Goal: Navigation & Orientation: Find specific page/section

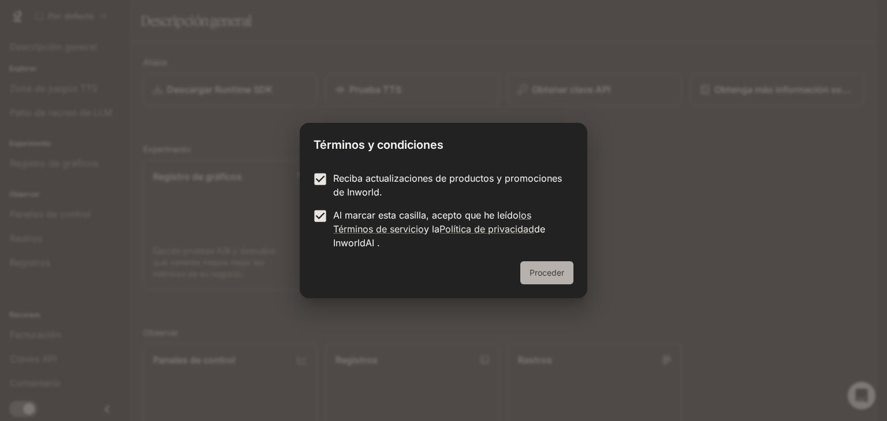
click at [567, 274] on button "Proceder" at bounding box center [546, 273] width 53 height 23
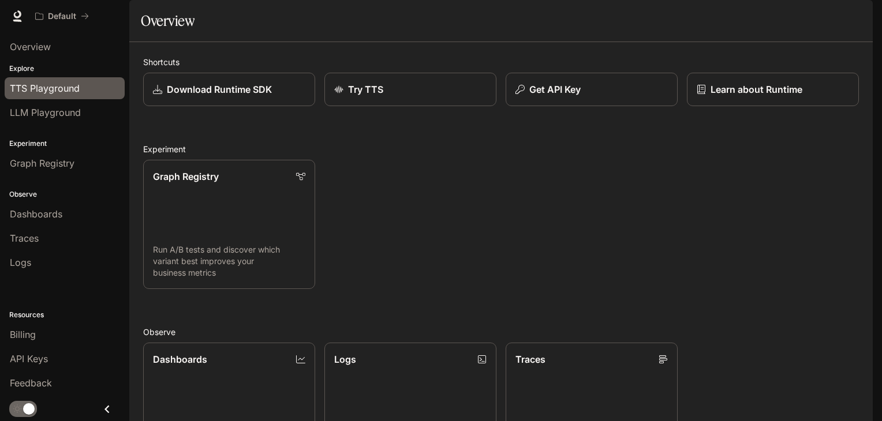
click at [69, 81] on span "TTS Playground" at bounding box center [45, 88] width 70 height 14
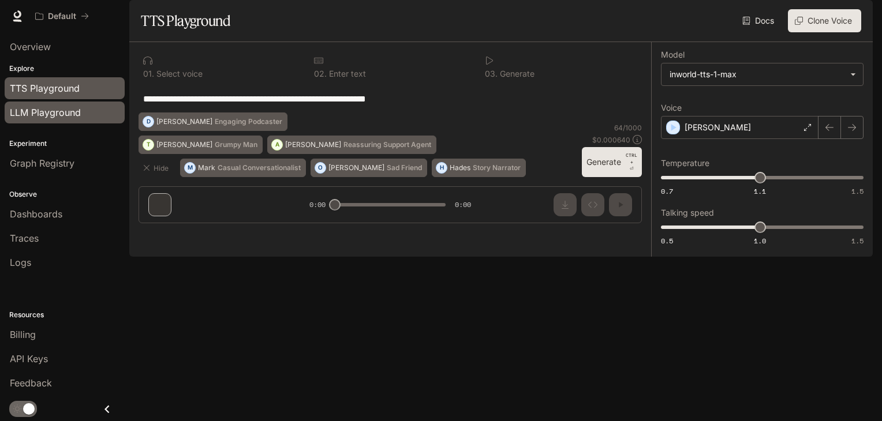
click at [60, 116] on span "LLM Playground" at bounding box center [45, 113] width 71 height 14
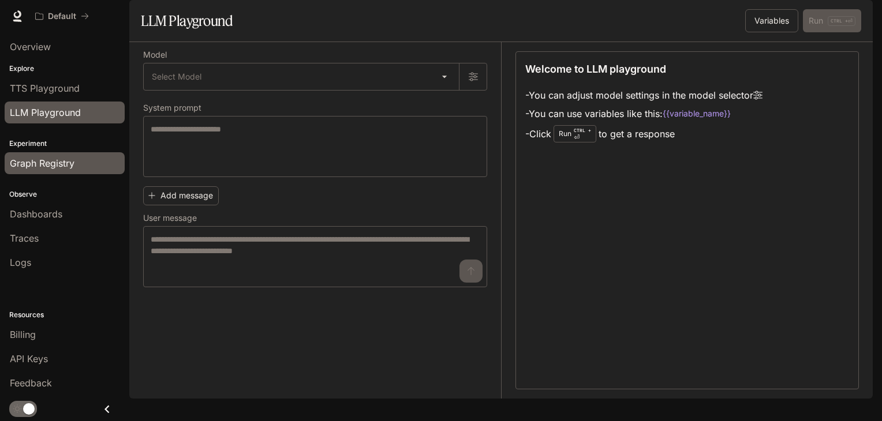
click at [58, 160] on span "Graph Registry" at bounding box center [42, 163] width 65 height 14
